Goal: Navigation & Orientation: Find specific page/section

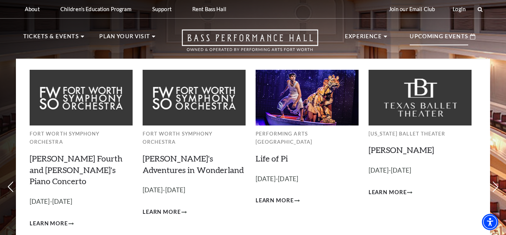
click at [451, 42] on p "Upcoming Events" at bounding box center [439, 38] width 59 height 13
click at [280, 196] on span "Learn More" at bounding box center [275, 200] width 38 height 9
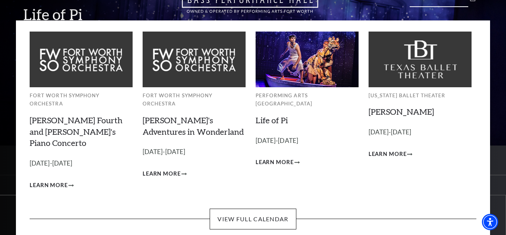
scroll to position [39, 0]
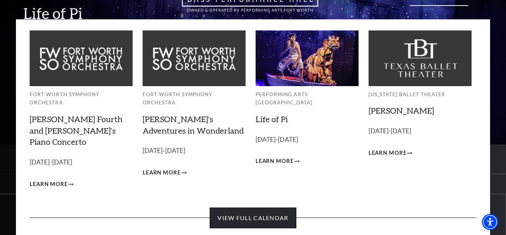
click at [278, 207] on link "View Full Calendar" at bounding box center [253, 217] width 86 height 21
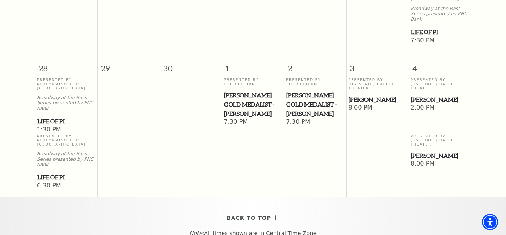
scroll to position [624, 0]
